Goal: Information Seeking & Learning: Check status

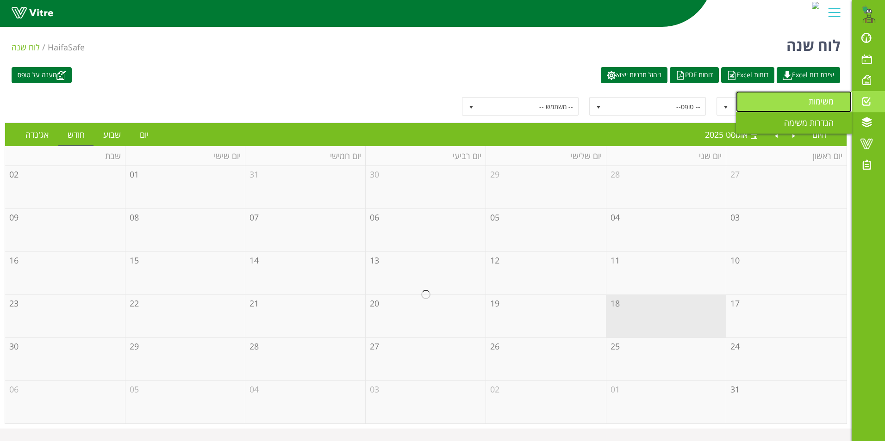
click at [825, 104] on span "משימות" at bounding box center [826, 101] width 36 height 11
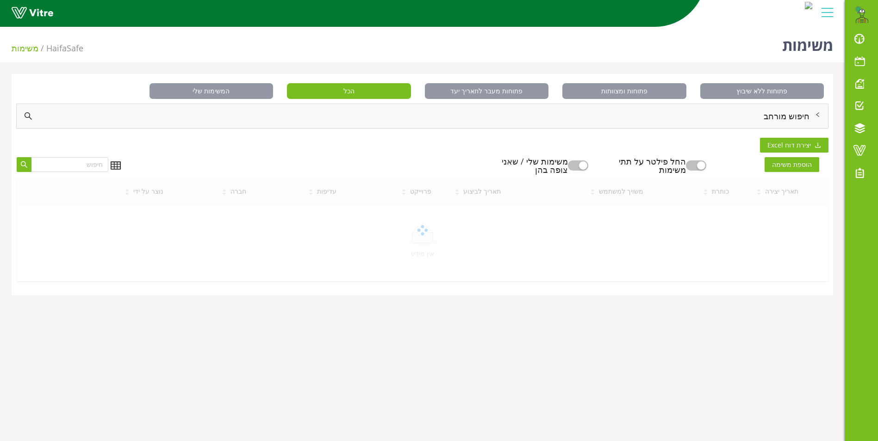
click at [782, 120] on div "חיפוש מורחב" at bounding box center [422, 116] width 811 height 24
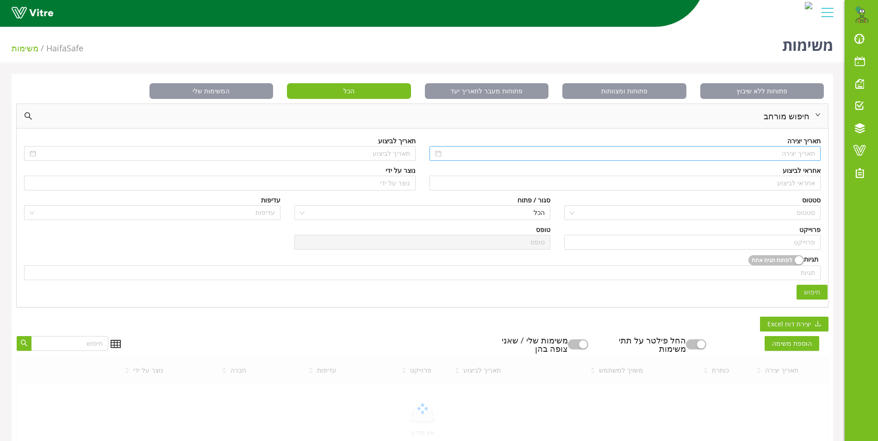
click at [789, 156] on input at bounding box center [629, 154] width 372 height 10
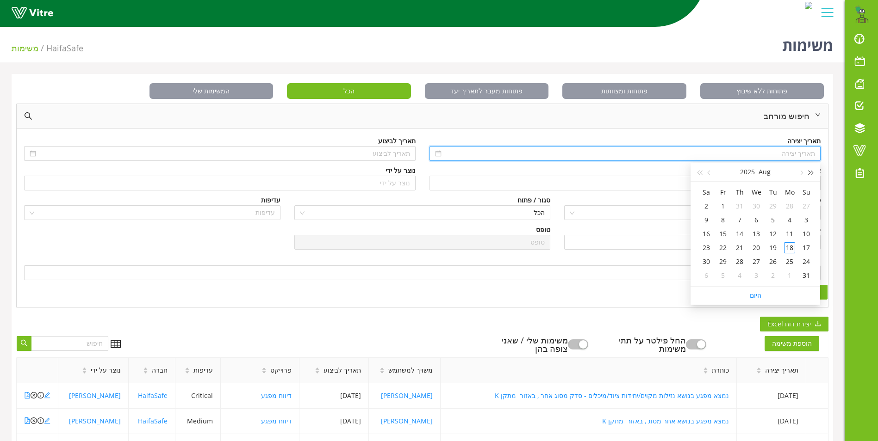
click at [811, 176] on button "button" at bounding box center [811, 172] width 10 height 19
type input "06/08/2023"
click at [807, 218] on div "6" at bounding box center [805, 220] width 11 height 11
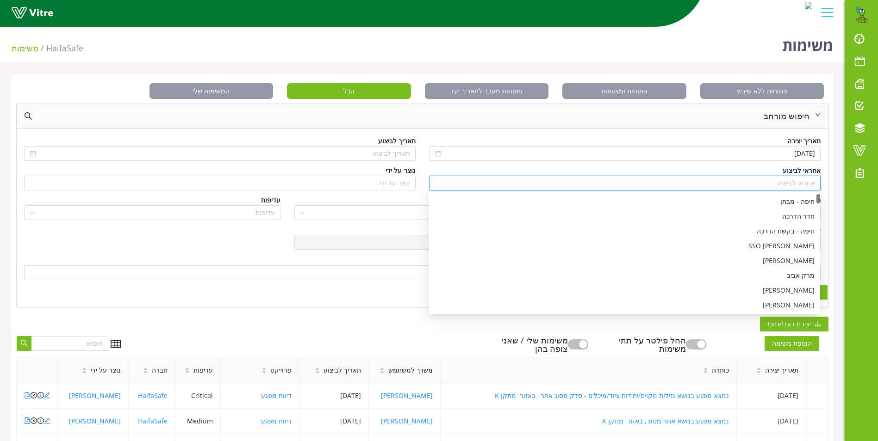
click at [801, 189] on input "search" at bounding box center [625, 183] width 380 height 14
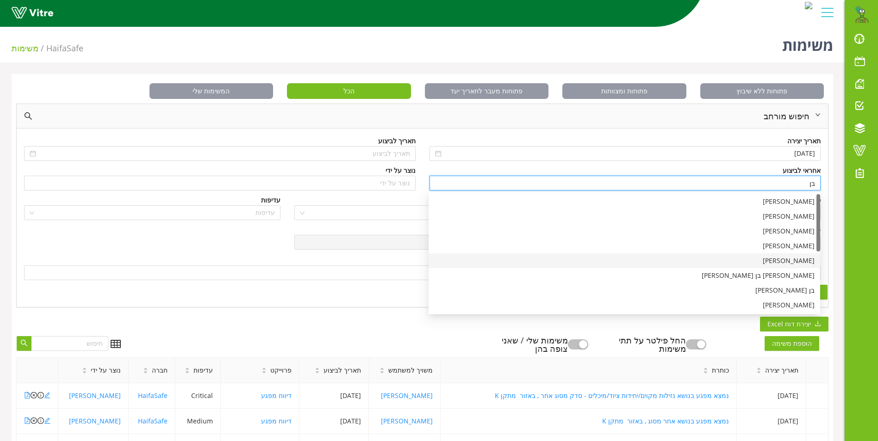
click at [792, 261] on div "בן שרעבי" at bounding box center [624, 261] width 380 height 10
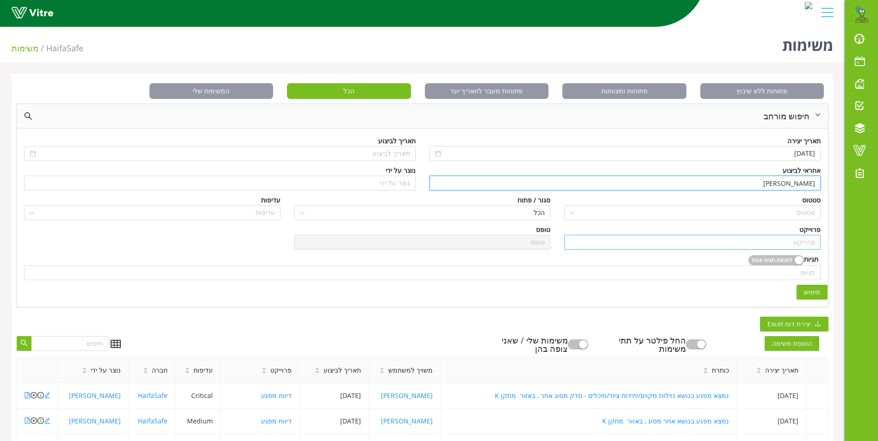
type input "בן שרעבי"
click at [794, 245] on input "search" at bounding box center [692, 242] width 245 height 14
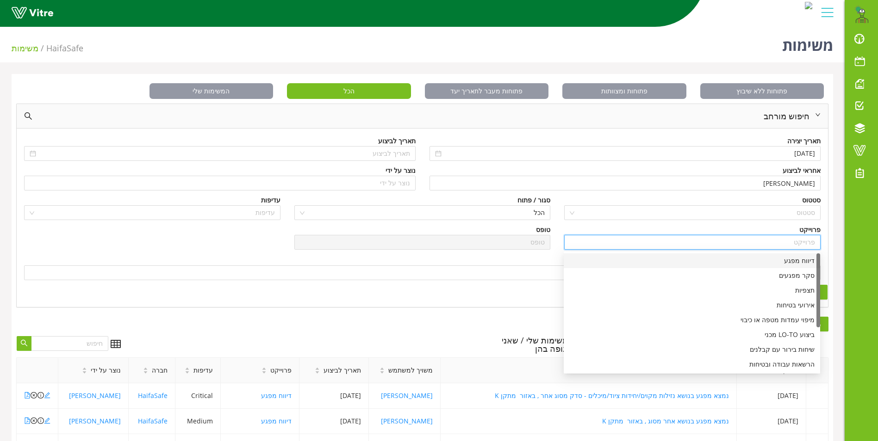
click at [795, 261] on div "דיווח מפגע" at bounding box center [691, 261] width 245 height 10
type input "דיווח מפגע"
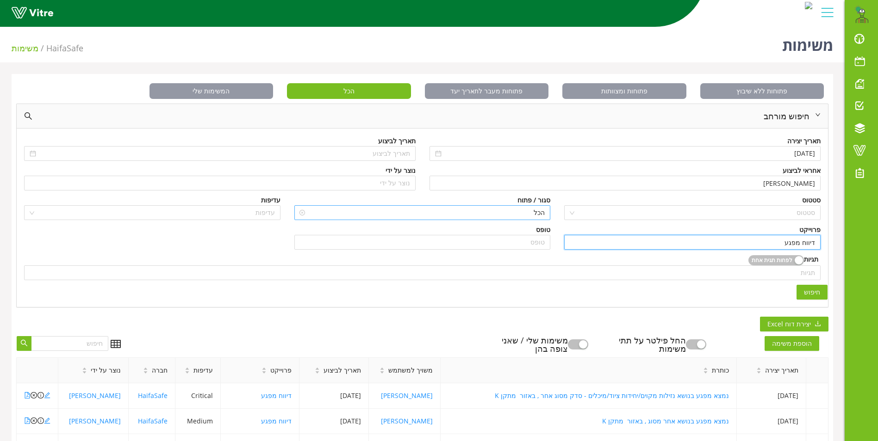
click at [537, 212] on span "הכל" at bounding box center [422, 213] width 245 height 14
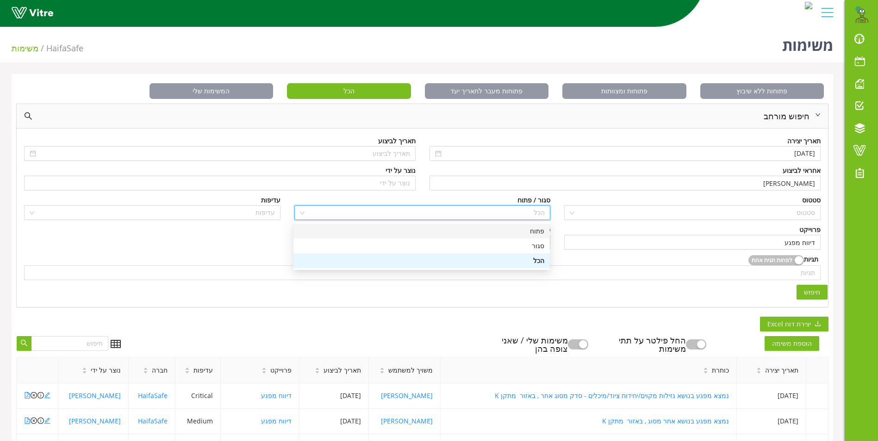
click at [542, 232] on div "פתוח" at bounding box center [421, 231] width 245 height 10
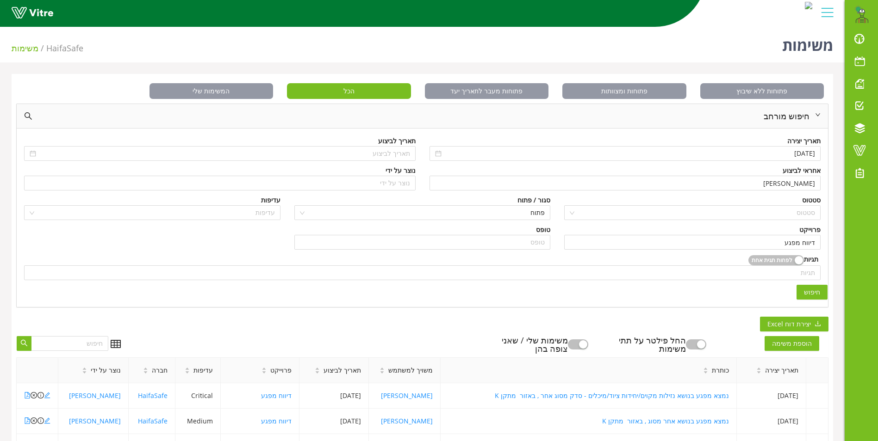
click at [808, 291] on span "חיפוש" at bounding box center [812, 292] width 16 height 10
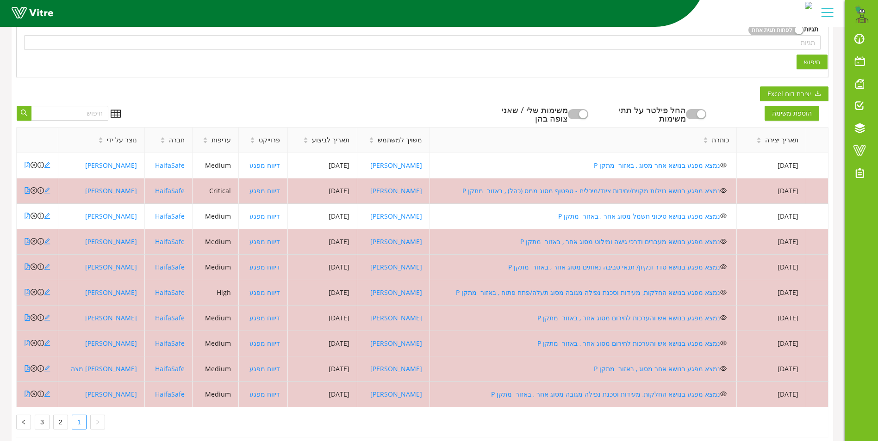
scroll to position [247, 0]
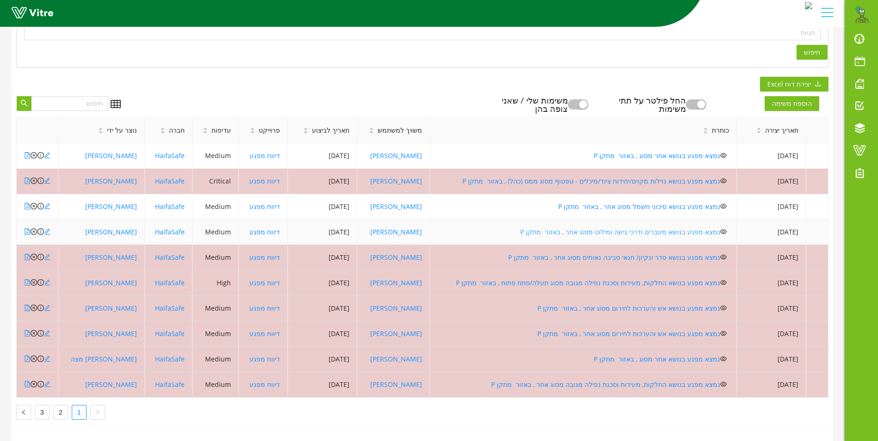
click at [682, 228] on link "נמצא מפגע בנושא מעברים ודרכי גישה ומילוט מסוג אחר , באזור מתקן P" at bounding box center [620, 232] width 200 height 9
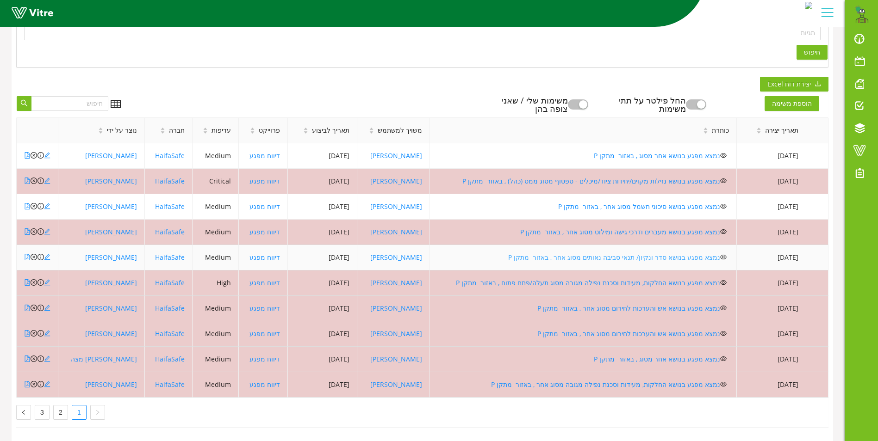
click at [572, 253] on link "נמצא מפגע בנושא סדר ונקיון/ תנאי סביבה נאותים מסוג אחר , באזור מתקן P" at bounding box center [614, 257] width 212 height 9
click at [33, 254] on icon "close-circle" at bounding box center [34, 257] width 6 height 6
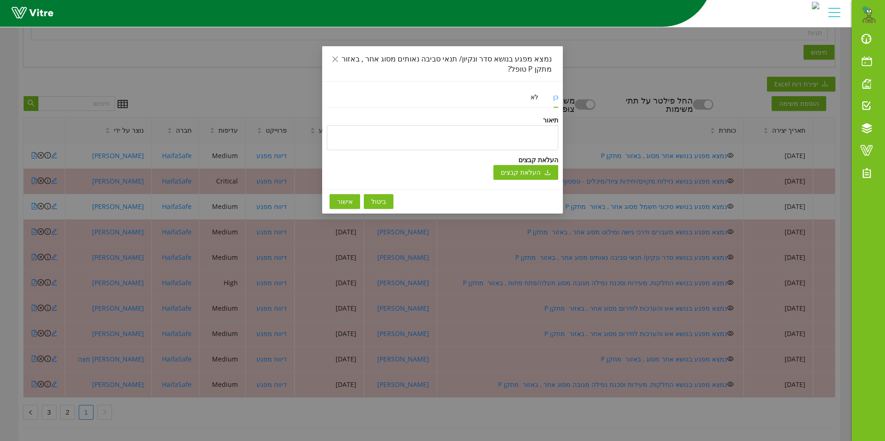
click at [338, 198] on span "אישור" at bounding box center [345, 202] width 16 height 10
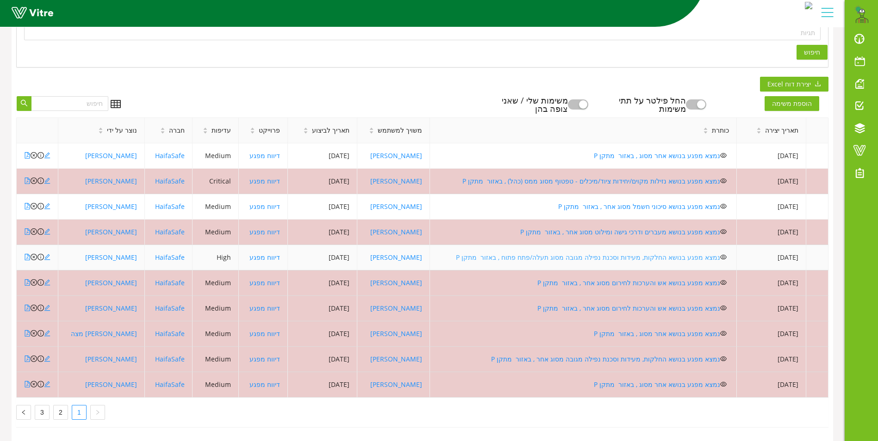
click at [559, 253] on link "נמצא מפגע בנושא החלקות, מעידות וסכנת נפילה מגובה מסוג תעלה/פתח פתוח , באזור מתק…" at bounding box center [588, 257] width 264 height 9
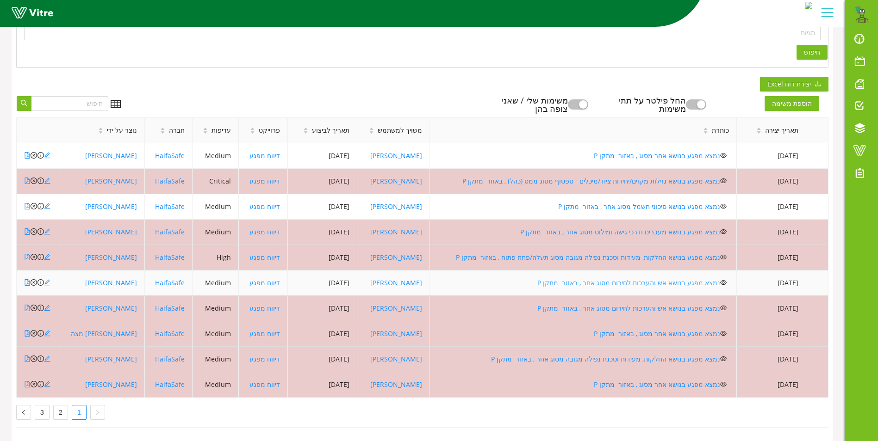
click at [618, 279] on link "נמצא מפגע בנושא אש והערכות לחירום מסוג אחר , באזור מתקן P" at bounding box center [628, 283] width 183 height 9
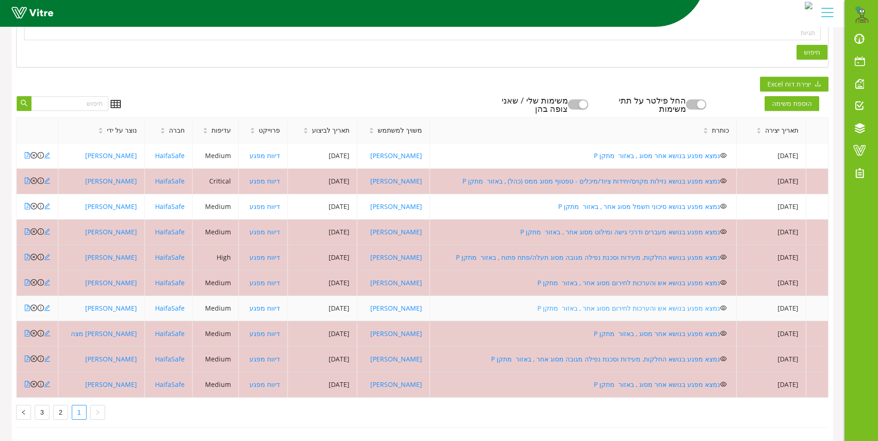
click at [640, 304] on link "נמצא מפגע בנושא אש והערכות לחירום מסוג אחר , באזור מתקן P" at bounding box center [628, 308] width 183 height 9
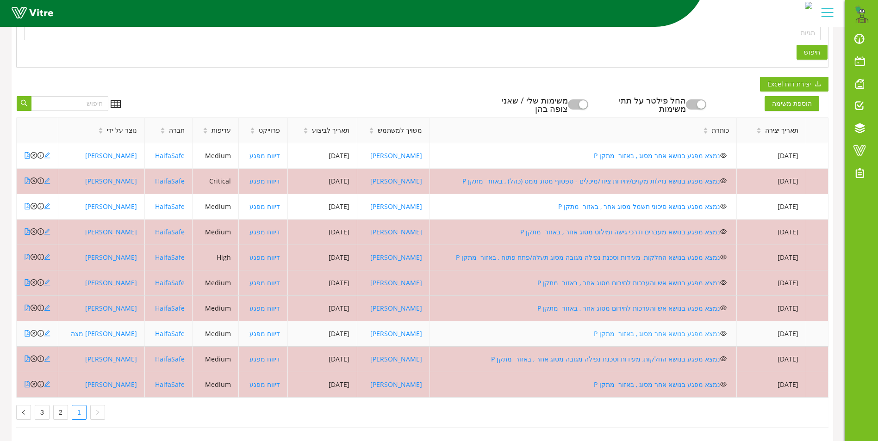
click at [652, 329] on link "נמצא מפגע בנושא אחר מסוג , באזור מתקן P" at bounding box center [657, 333] width 126 height 9
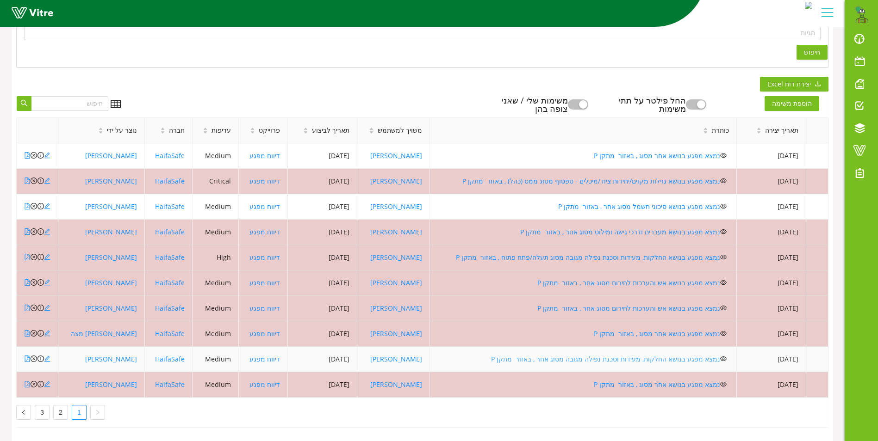
click at [580, 355] on link "נמצא מפגע בנושא החלקות, מעידות וסכנת נפילה מגובה מסוג אחר , באזור מתקן P" at bounding box center [605, 359] width 229 height 9
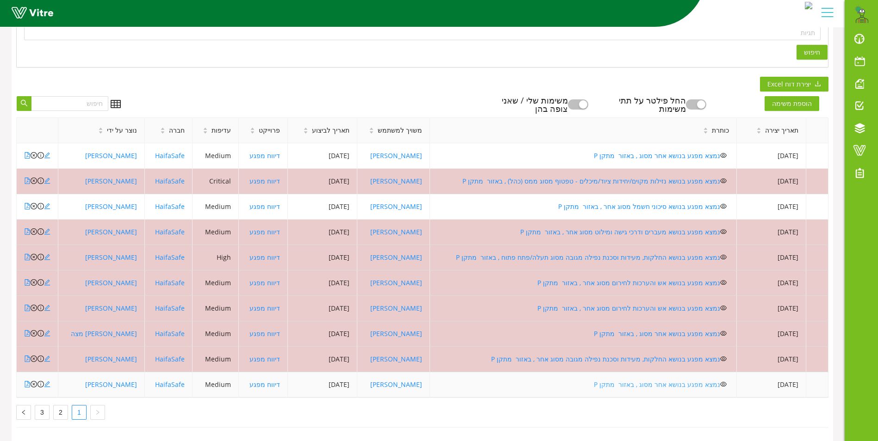
click at [650, 380] on link "נמצא מפגע בנושא אחר מסוג , באזור מתקן P" at bounding box center [657, 384] width 126 height 9
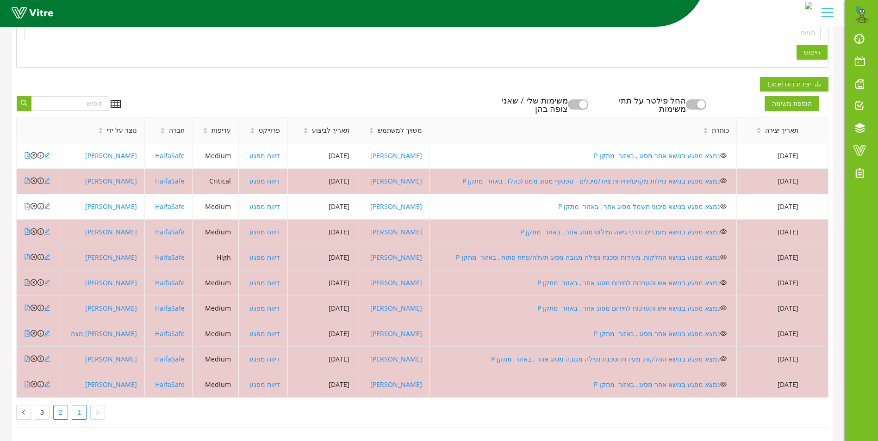
click at [62, 406] on link "2" at bounding box center [61, 413] width 14 height 14
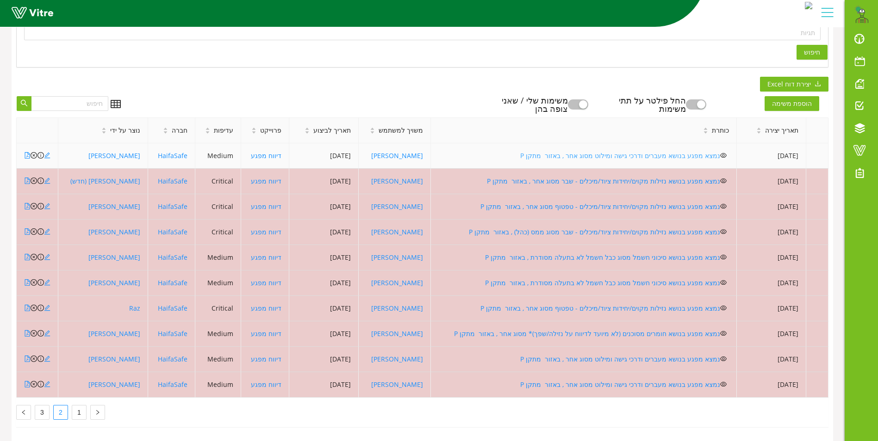
click at [625, 151] on link "נמצא מפגע בנושא מעברים ודרכי גישה ומילוט מסוג אחר , באזור מתקן P" at bounding box center [620, 155] width 200 height 9
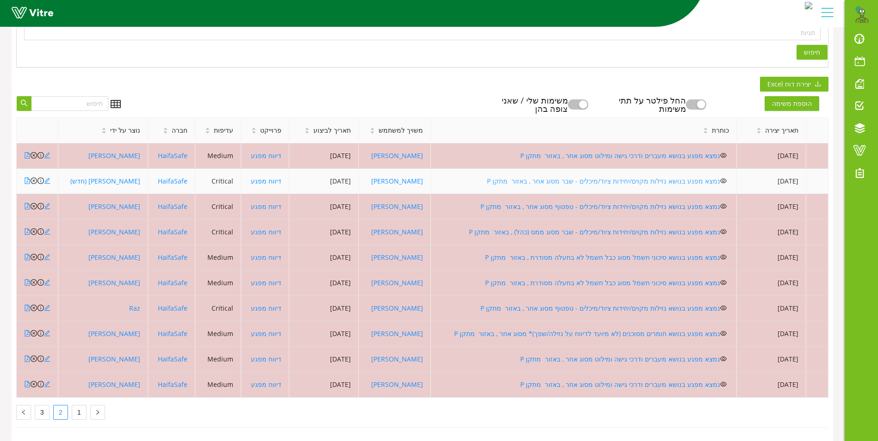
click at [547, 177] on link "נמצא מפגע בנושא נזילות מקוים/יחידות ציוד/מיכלים - שבר מסוג אחר , באזור מתקן P" at bounding box center [603, 181] width 233 height 9
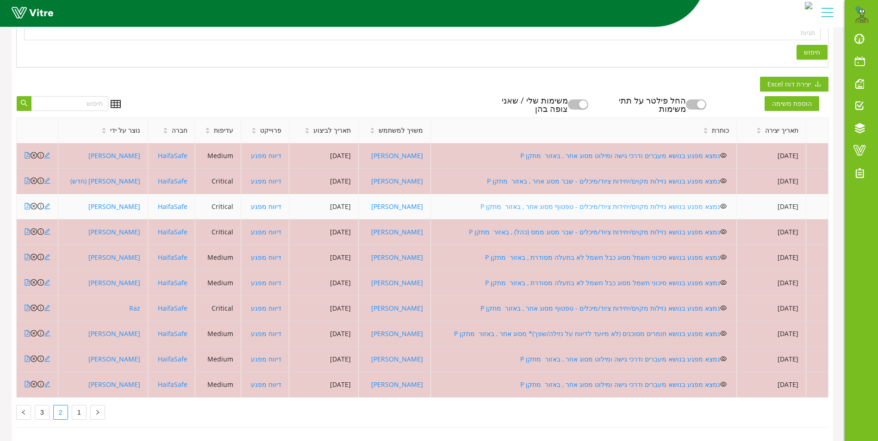
click at [548, 202] on link "נמצא מפגע בנושא נזילות מקוים/יחידות ציוד/מיכלים - טפטוף מסוג אחר , באזור מתקן P" at bounding box center [600, 206] width 240 height 9
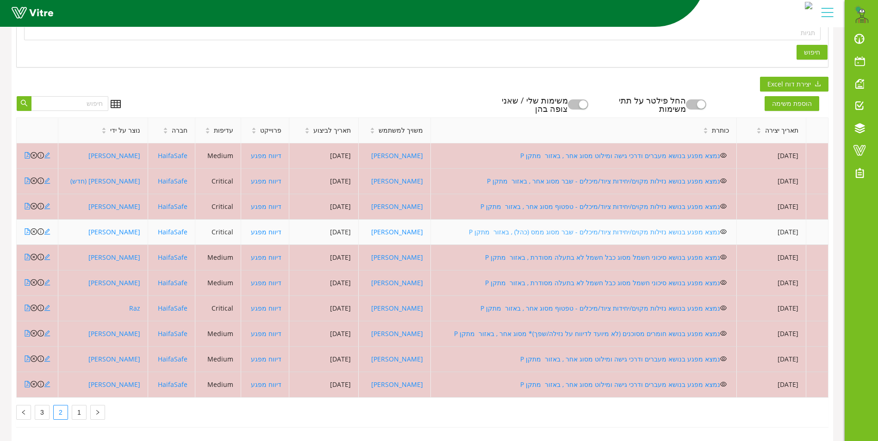
click at [547, 228] on link "נמצא מפגע בנושא נזילות מקוים/יחידות ציוד/מיכלים - שבר מסוג ממס (כהל) , באזור מת…" at bounding box center [594, 232] width 251 height 9
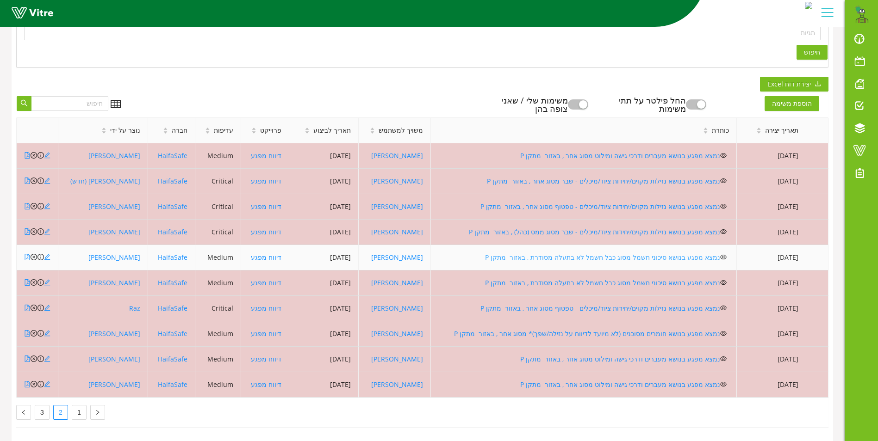
click at [557, 253] on link "נמצא מפגע בנושא סיכוני חשמל מסוג כבל חשמל לא בתעלה מסודרת , באזור מתקן P" at bounding box center [602, 257] width 235 height 9
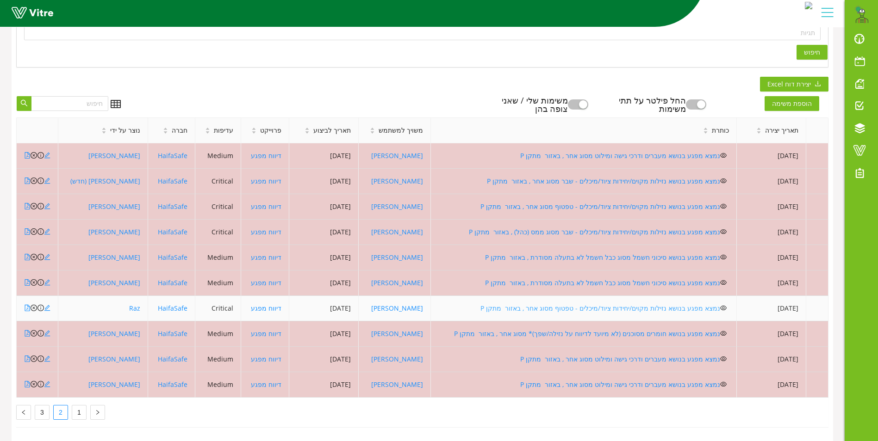
click at [564, 304] on link "נמצא מפגע בנושא נזילות מקוים/יחידות ציוד/מיכלים - טפטוף מסוג אחר , באזור מתקן P" at bounding box center [600, 308] width 240 height 9
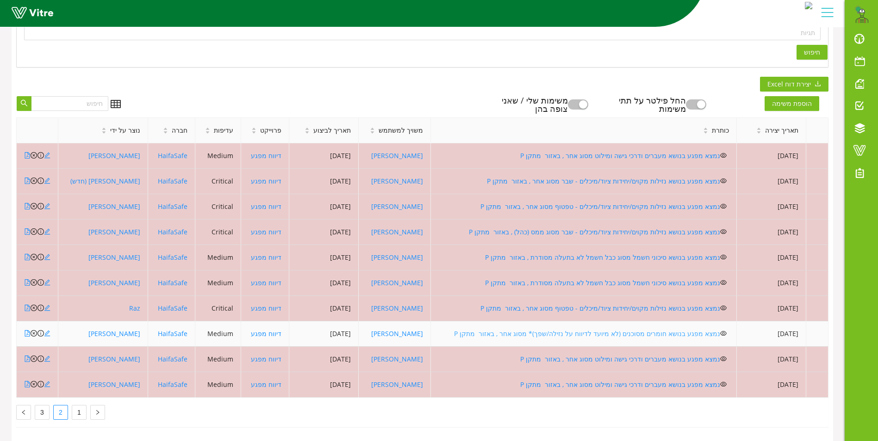
click at [505, 329] on link "נמצא מפגע בנושא חומרים מסוכנים (לא מיועד לדיווח על נזילה/שפך)* מסוג אחר , באזור…" at bounding box center [587, 333] width 266 height 9
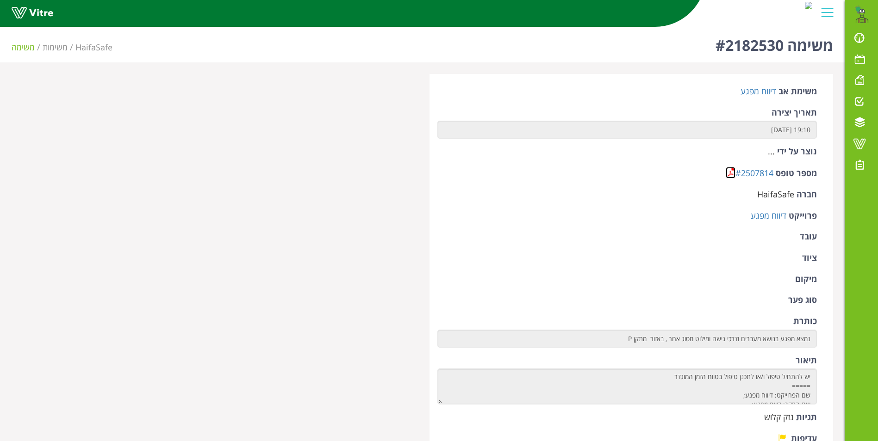
click at [731, 173] on link at bounding box center [730, 173] width 10 height 12
click at [732, 173] on link at bounding box center [730, 173] width 10 height 12
click at [732, 170] on link at bounding box center [730, 173] width 10 height 12
click at [728, 172] on link at bounding box center [730, 173] width 10 height 12
click at [728, 167] on link at bounding box center [730, 173] width 10 height 12
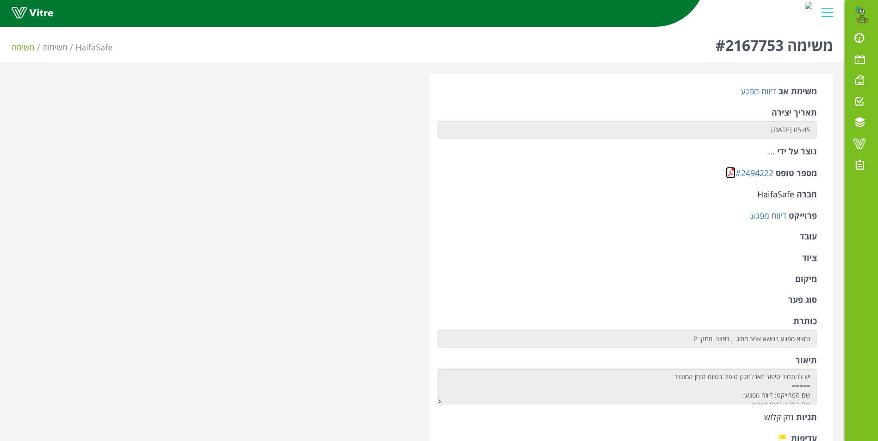
click at [728, 175] on link at bounding box center [730, 173] width 10 height 12
click at [726, 167] on link at bounding box center [730, 173] width 10 height 12
click at [730, 173] on link at bounding box center [730, 173] width 10 height 12
click at [730, 170] on link at bounding box center [730, 173] width 10 height 12
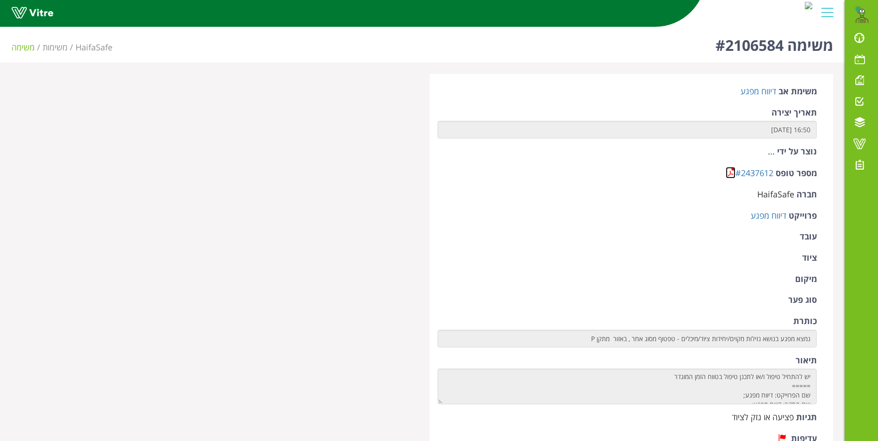
click at [731, 167] on link at bounding box center [730, 173] width 10 height 12
click at [729, 172] on link at bounding box center [730, 173] width 10 height 12
click at [730, 172] on link at bounding box center [730, 173] width 10 height 12
click at [728, 175] on link at bounding box center [730, 173] width 10 height 12
